Goal: Find specific page/section: Find specific page/section

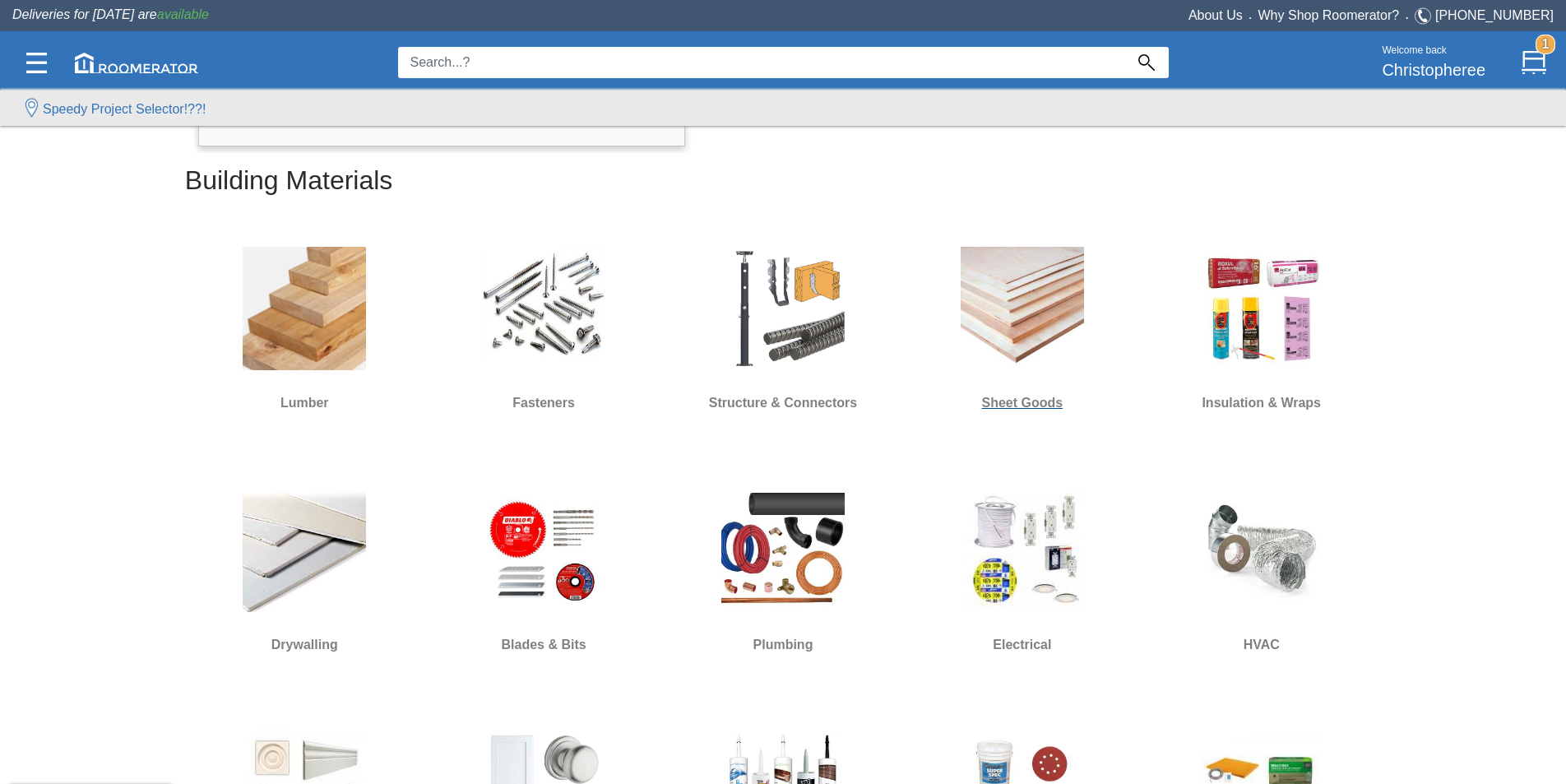
scroll to position [576, 0]
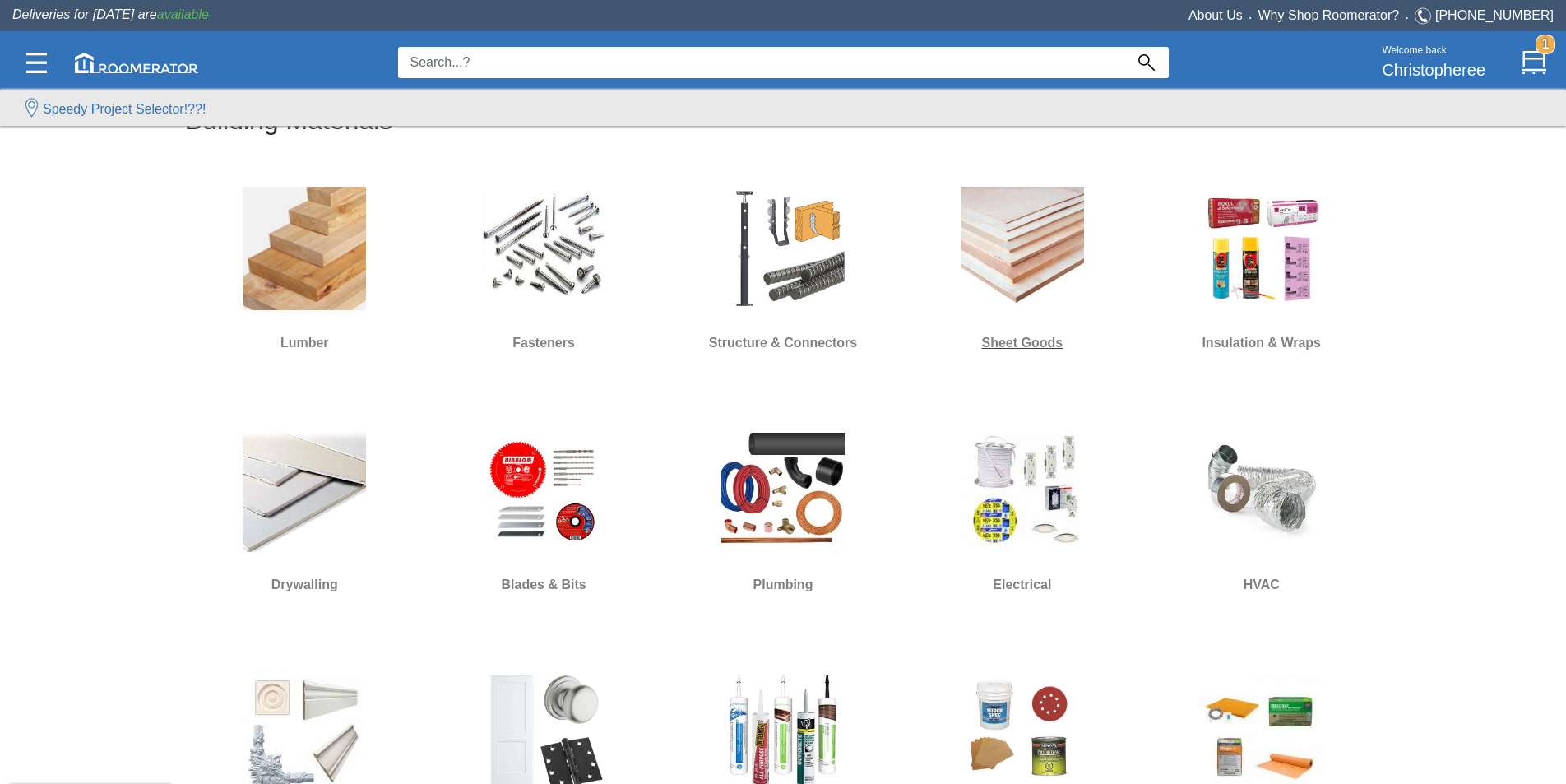
click at [1011, 251] on img at bounding box center [1023, 248] width 123 height 123
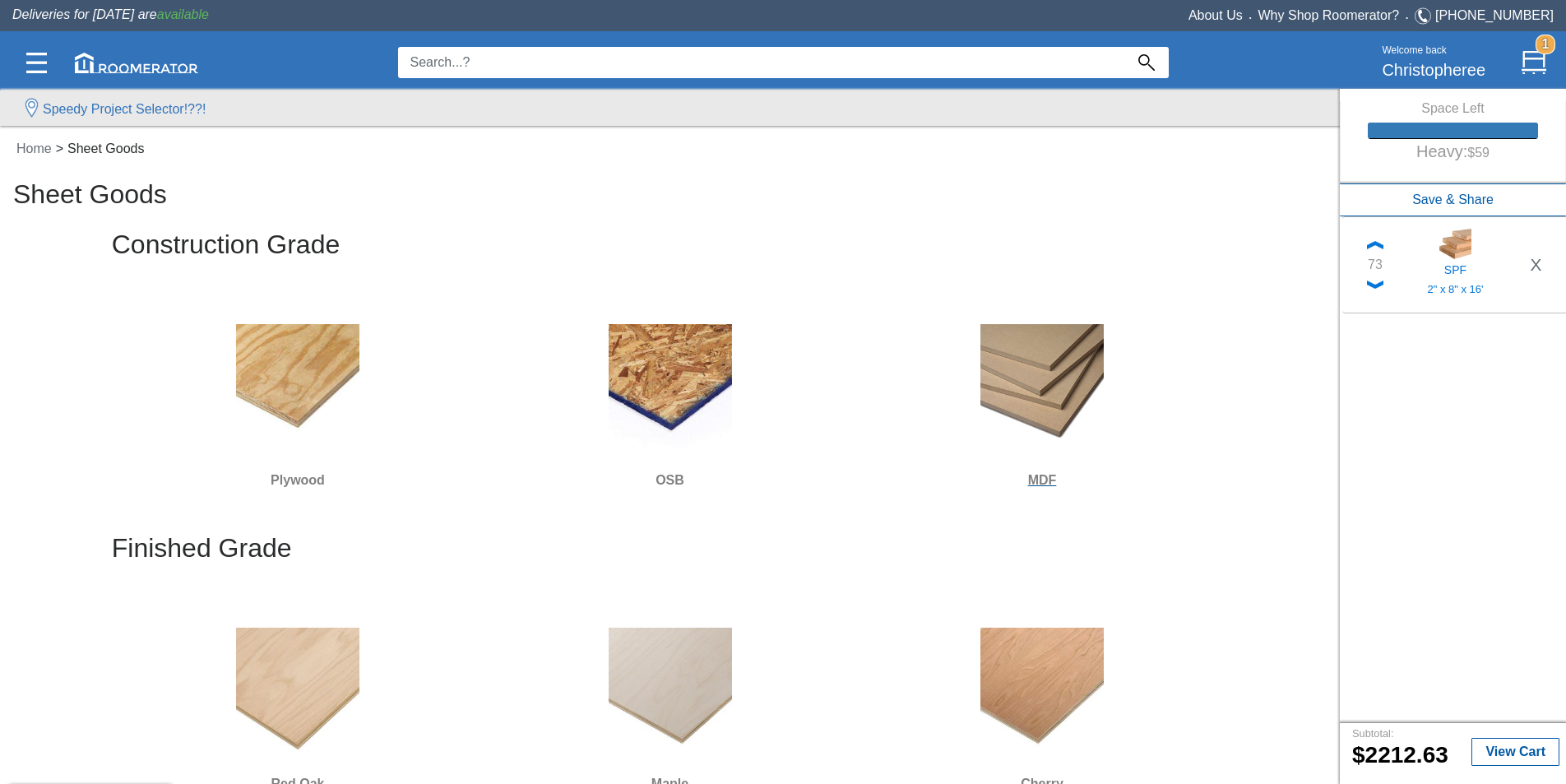
click at [1000, 351] on img at bounding box center [1043, 386] width 123 height 123
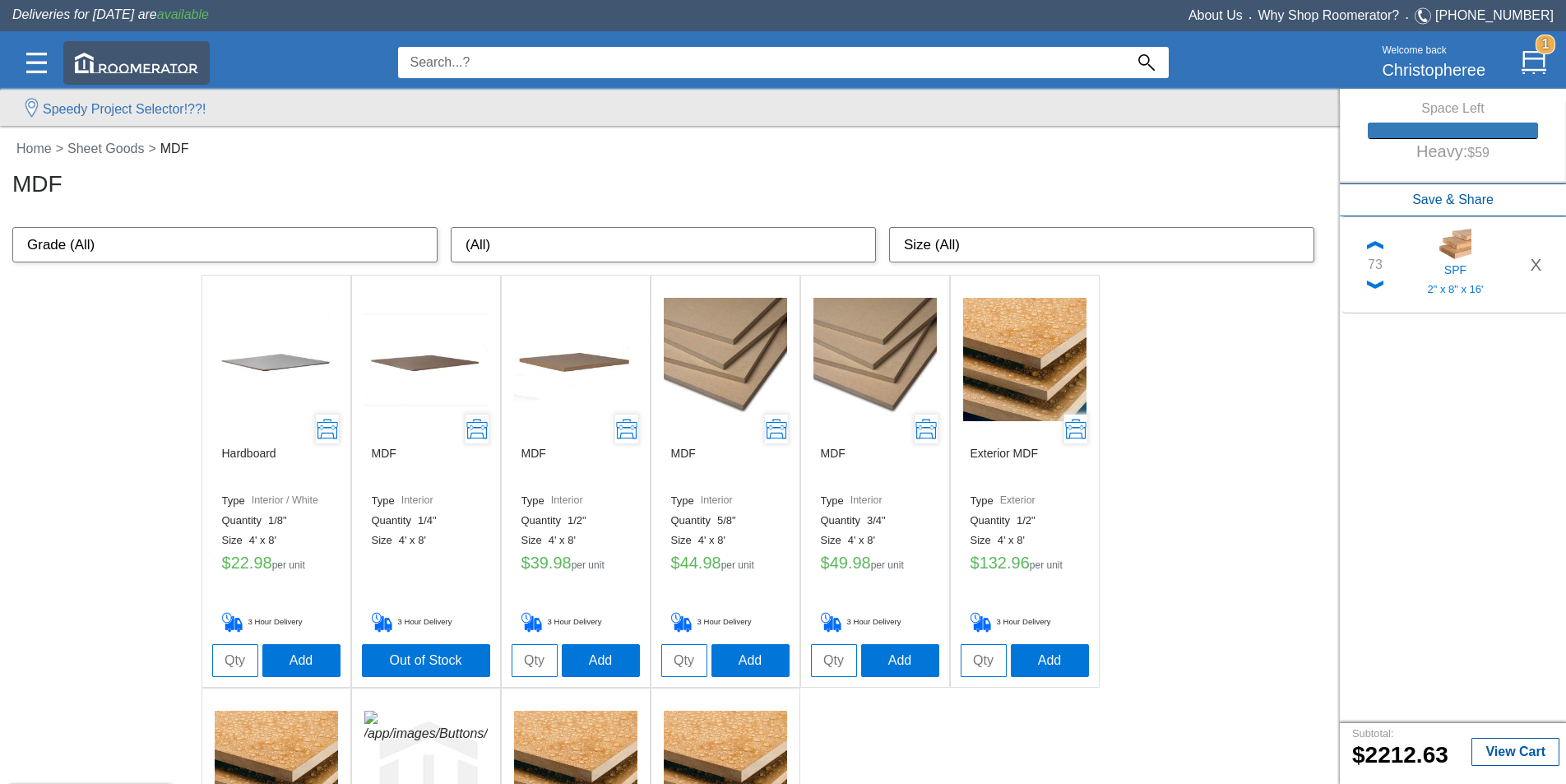
click at [106, 71] on img at bounding box center [137, 62] width 123 height 21
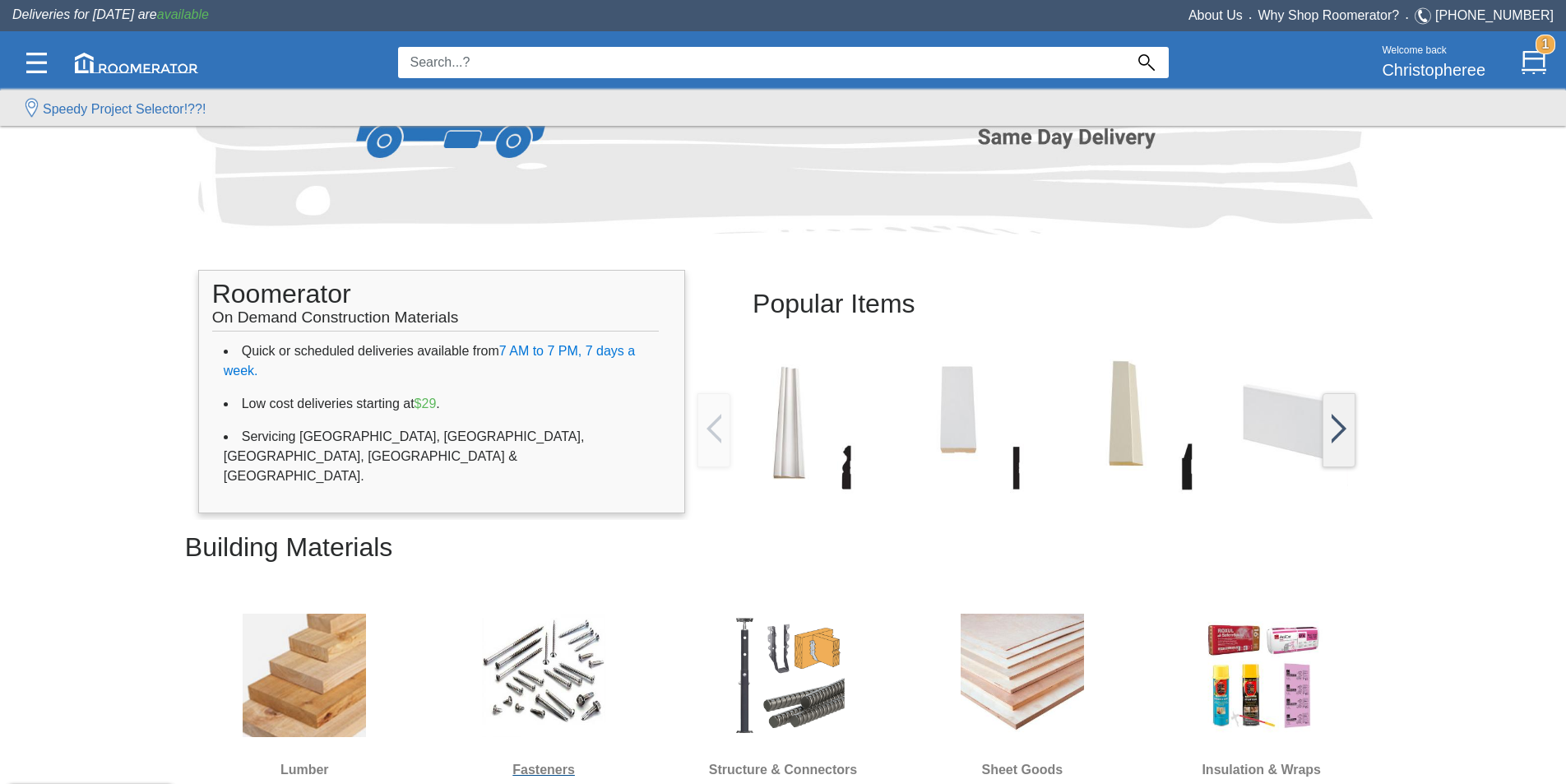
scroll to position [412, 0]
